Goal: Information Seeking & Learning: Check status

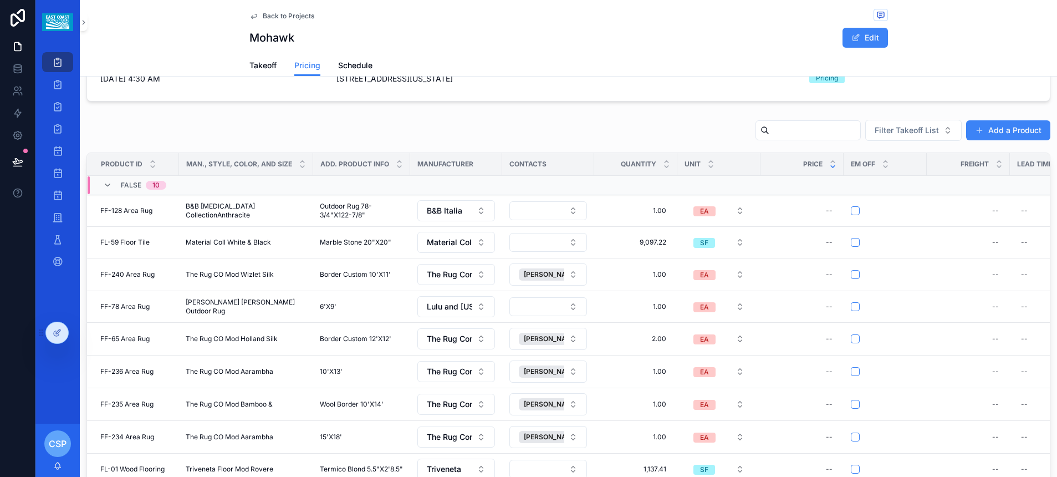
scroll to position [57, 0]
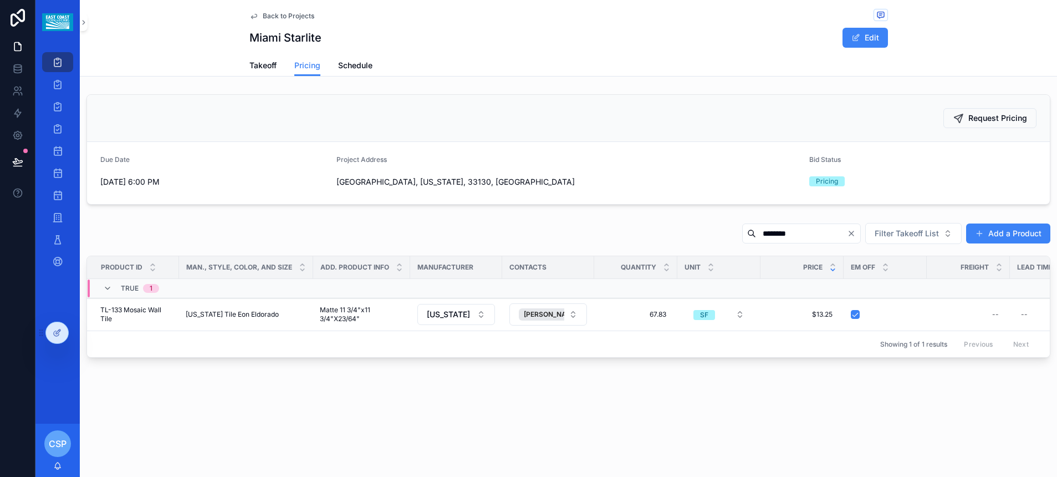
click at [813, 231] on input "********" at bounding box center [801, 234] width 91 height 16
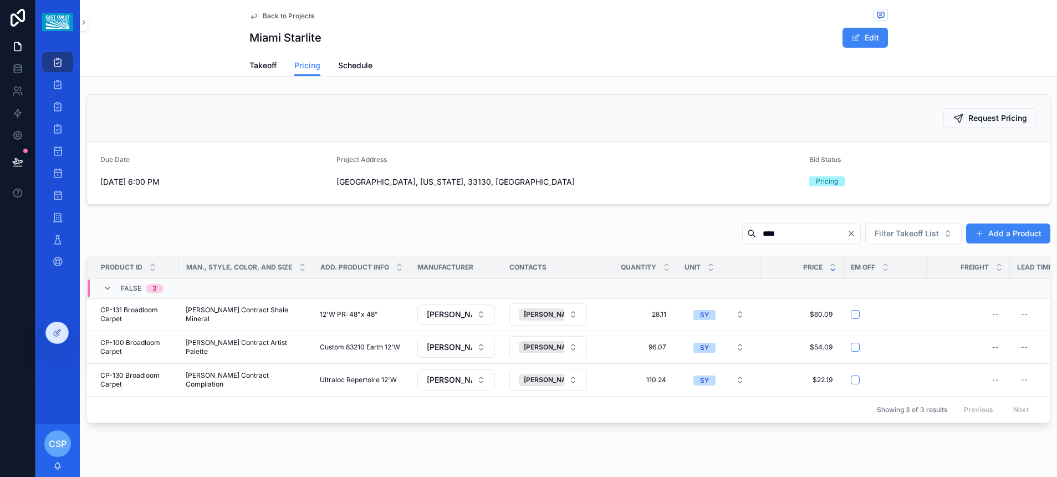
click at [784, 231] on input "****" at bounding box center [801, 234] width 91 height 16
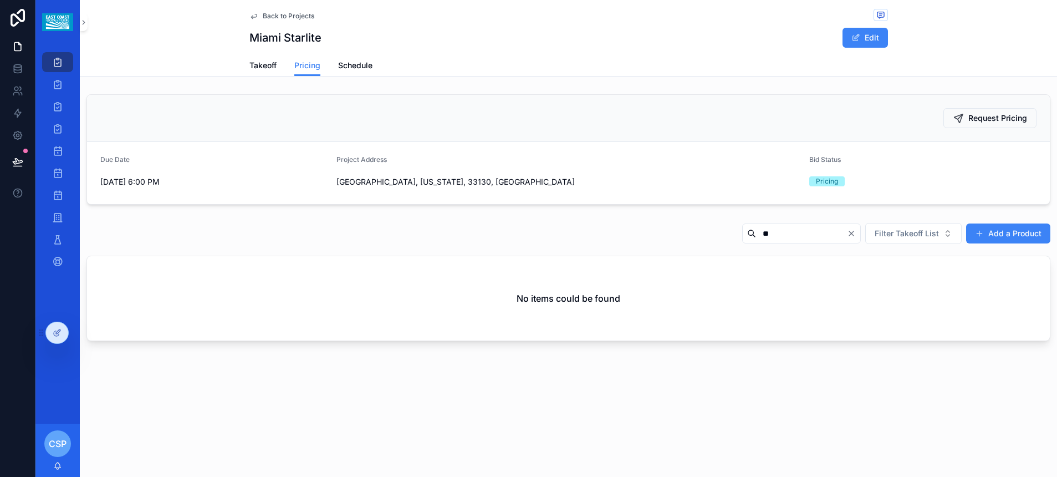
type input "*"
